Goal: Download file/media

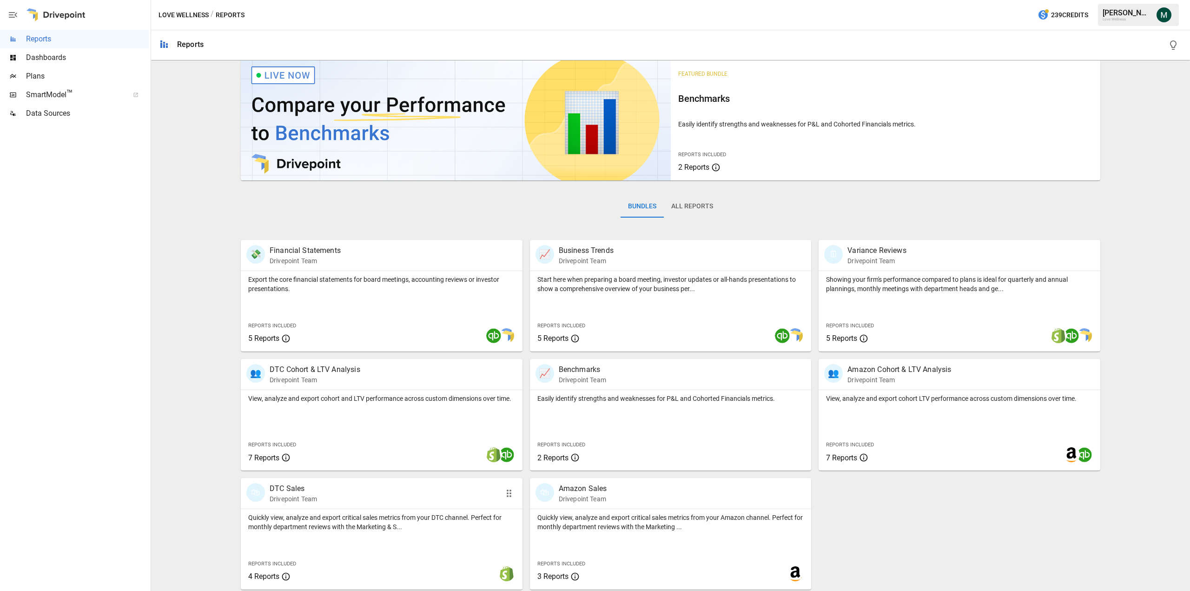
scroll to position [11, 0]
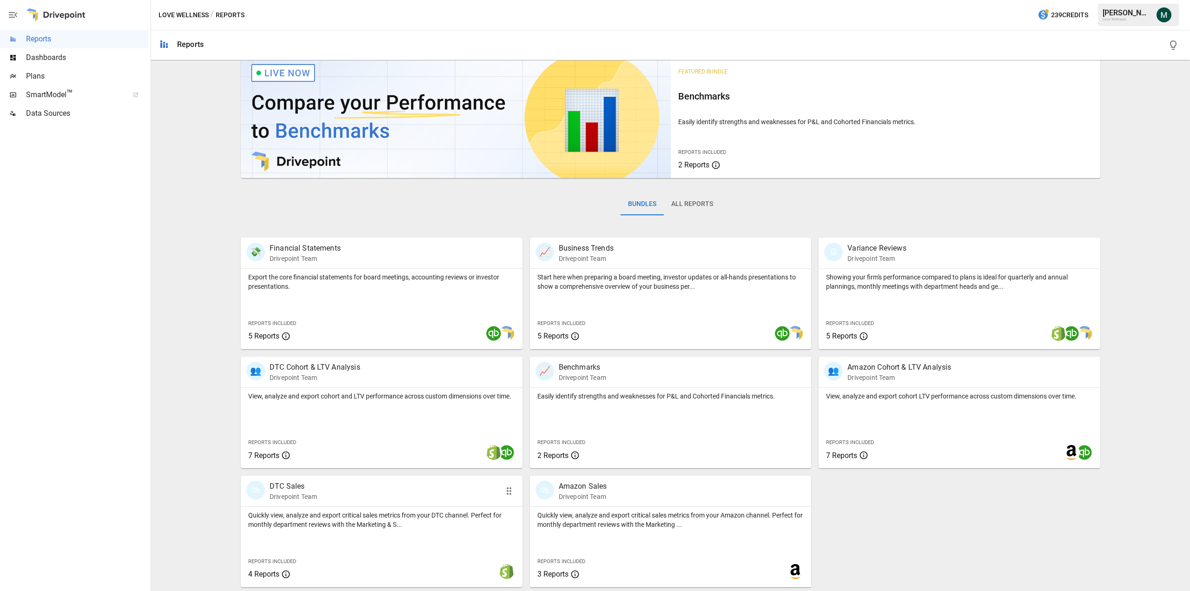
click at [296, 484] on p "DTC Sales" at bounding box center [292, 485] width 47 height 11
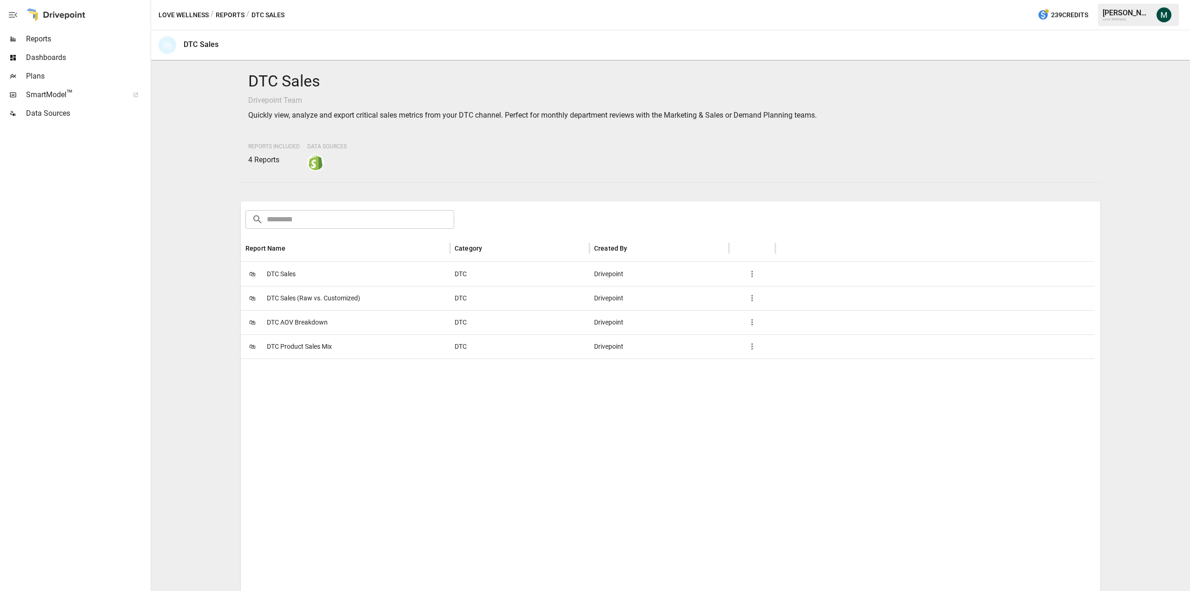
click at [282, 271] on span "DTC Sales" at bounding box center [281, 274] width 29 height 24
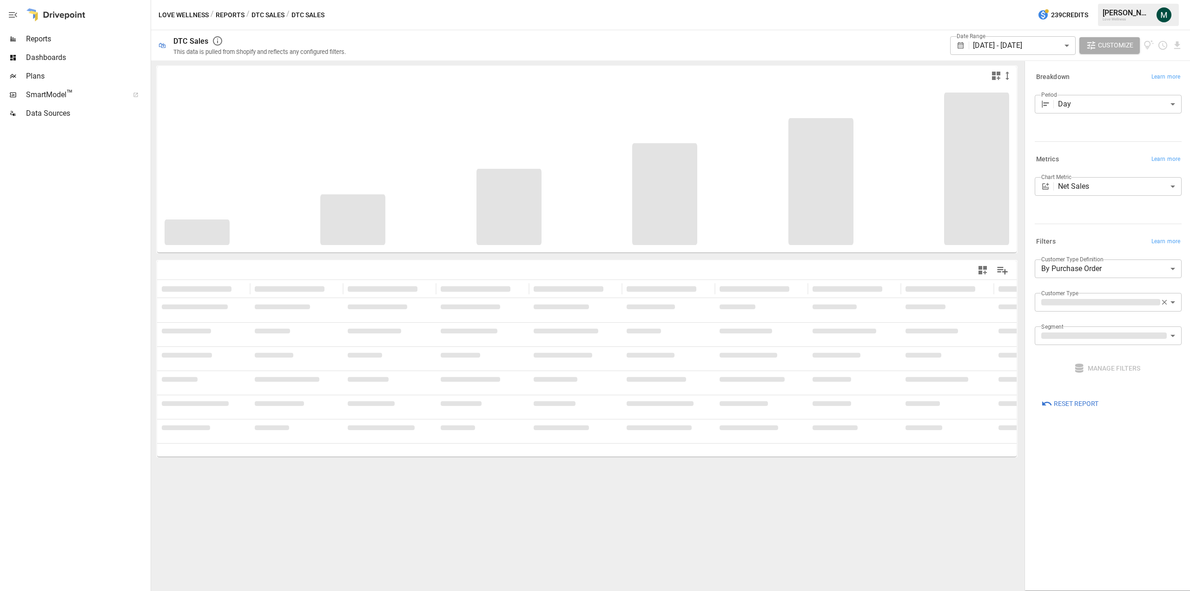
click at [1038, 0] on body "**********" at bounding box center [595, 0] width 1190 height 0
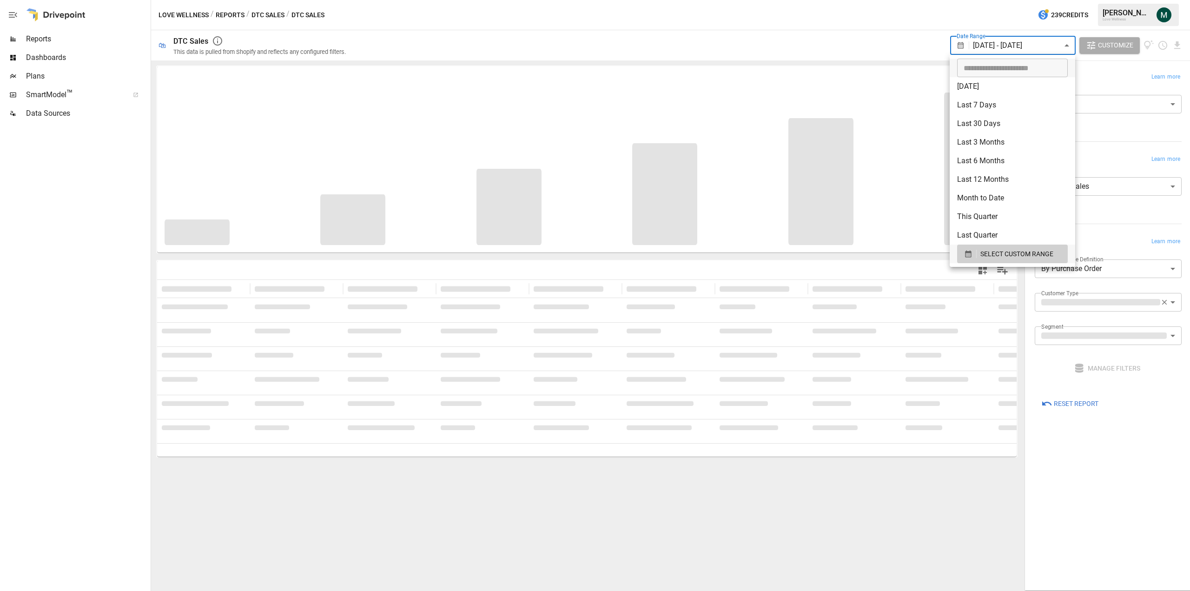
click at [891, 29] on div at bounding box center [595, 295] width 1190 height 591
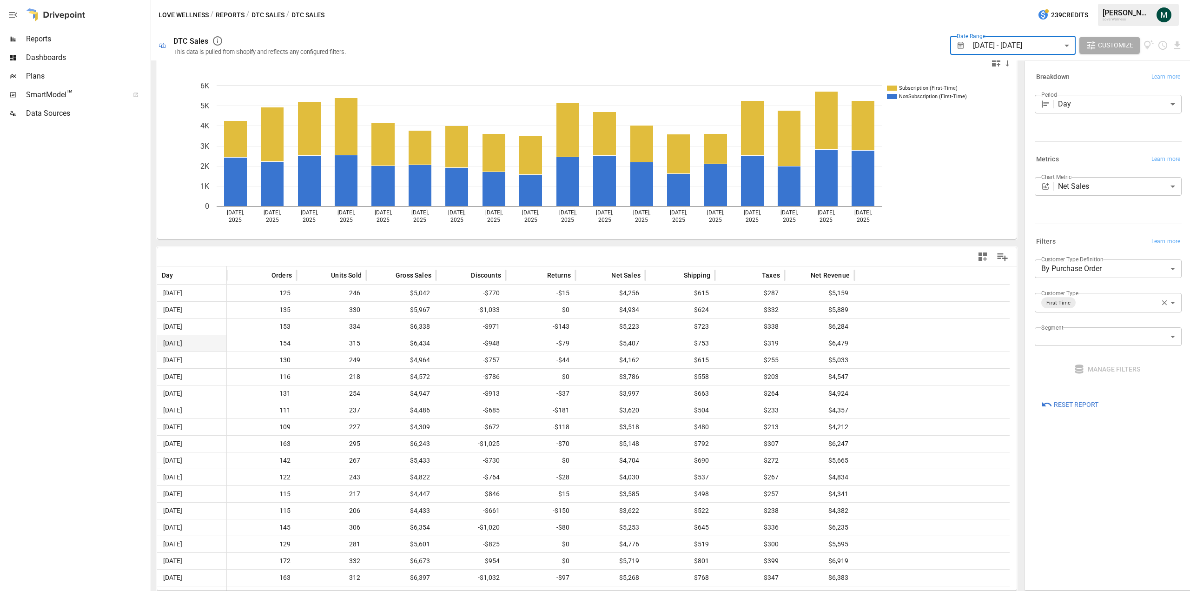
scroll to position [14, 0]
click at [1178, 41] on icon "Download report" at bounding box center [1176, 45] width 11 height 11
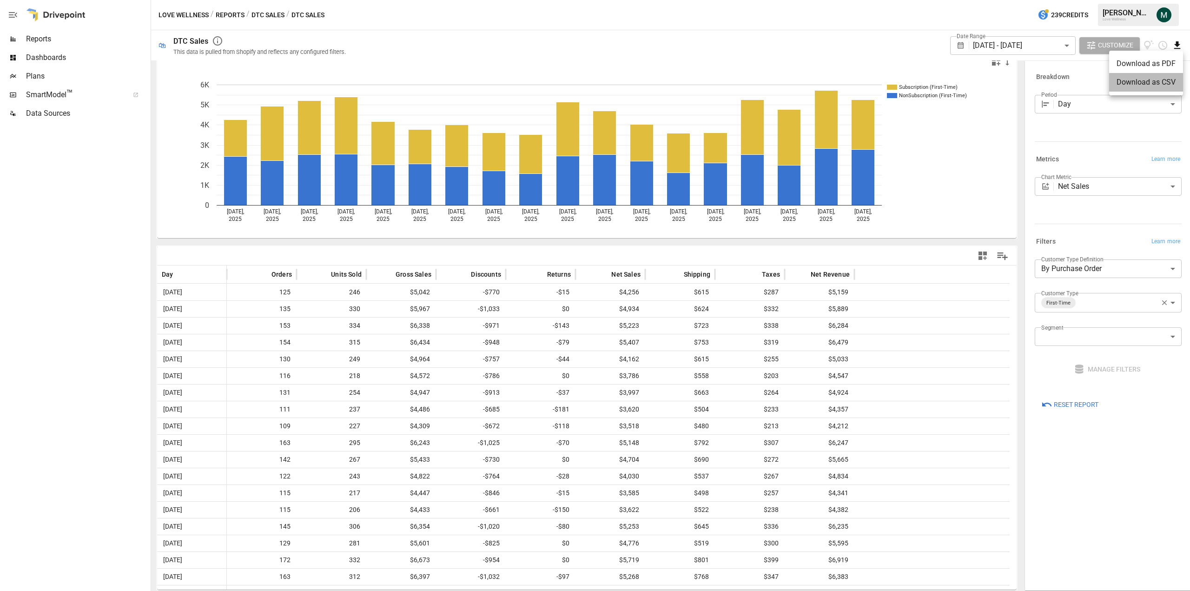
click at [1157, 86] on li "Download as CSV" at bounding box center [1146, 82] width 74 height 19
click at [1165, 304] on icon "button" at bounding box center [1164, 302] width 8 height 8
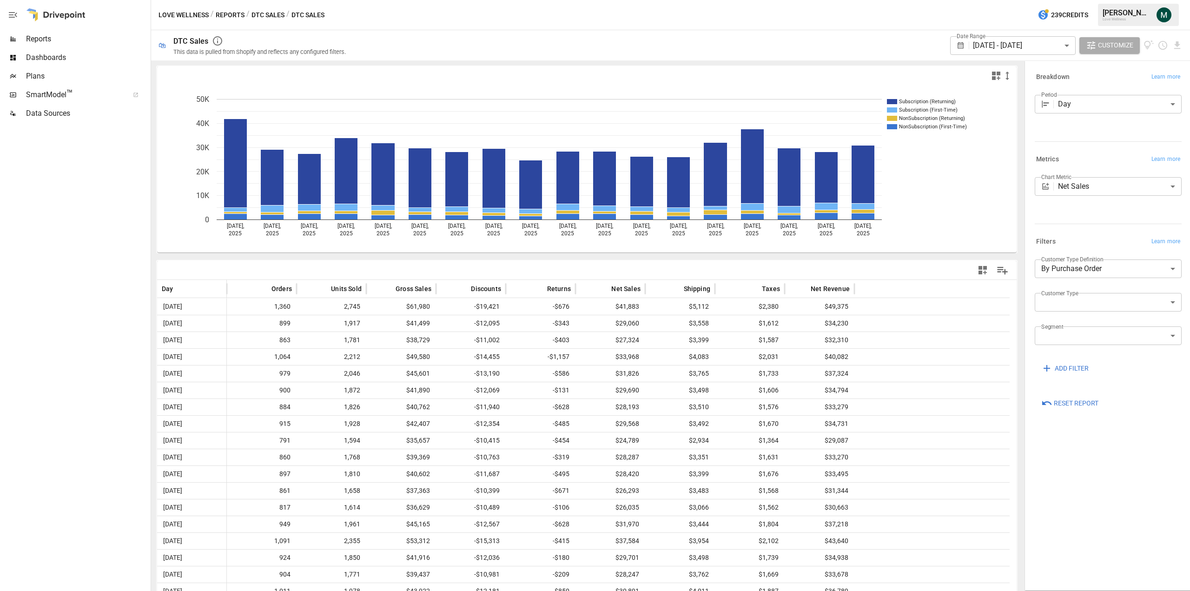
drag, startPoint x: 902, startPoint y: 37, endPoint x: 958, endPoint y: 57, distance: 59.5
click at [902, 37] on div "Date Range [DATE] - [DATE] ****** ​ Customize" at bounding box center [769, 45] width 825 height 30
click at [1176, 43] on icon "Download report" at bounding box center [1177, 44] width 6 height 7
click at [1146, 79] on li "Download as CSV" at bounding box center [1146, 82] width 74 height 19
